Goal: Navigation & Orientation: Go to known website

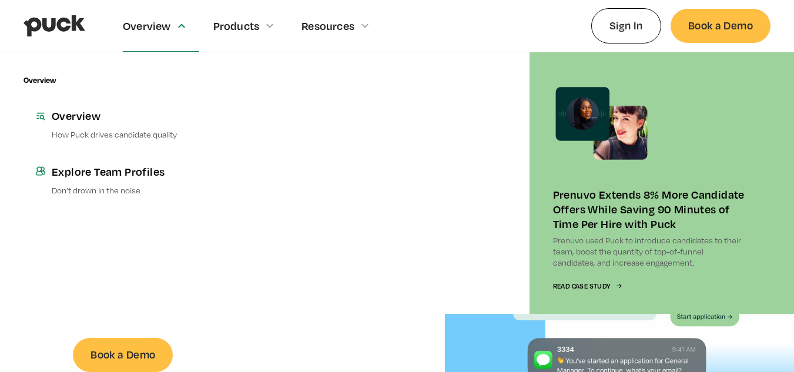
click at [131, 34] on div "Overview" at bounding box center [161, 25] width 76 height 51
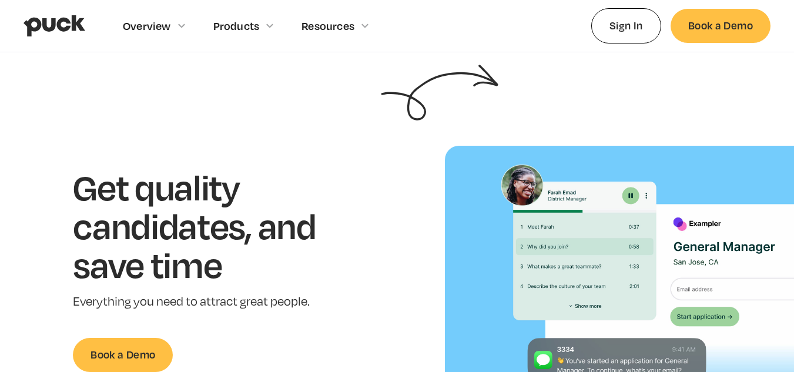
click at [133, 34] on div "Overview" at bounding box center [161, 25] width 76 height 51
click at [95, 28] on div "Overview Overview Overview How Puck drives candidate quality Explore Team Profi…" at bounding box center [396, 26] width 747 height 52
click at [84, 22] on img "home" at bounding box center [54, 26] width 62 height 22
